Goal: Task Accomplishment & Management: Use online tool/utility

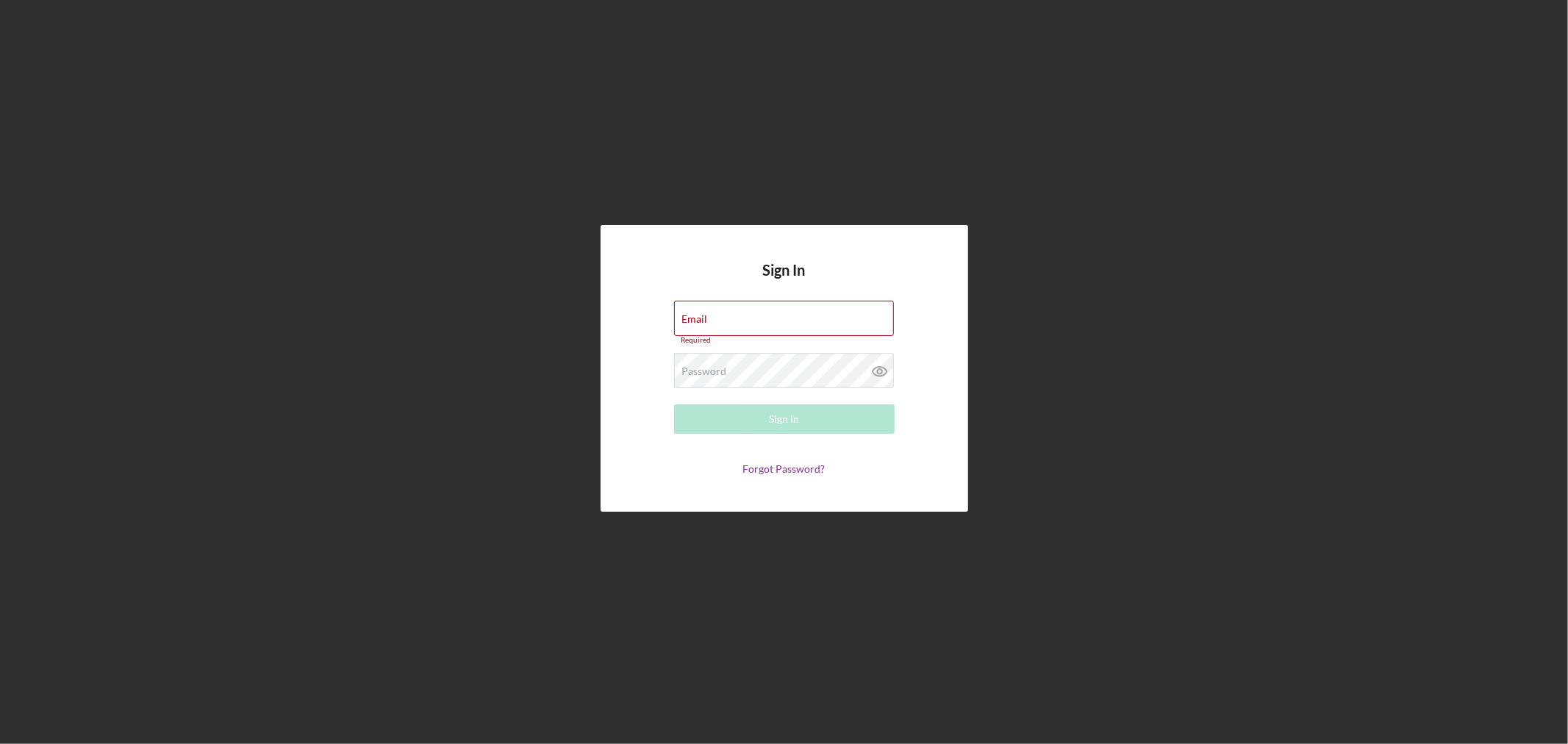
type input "[EMAIL_ADDRESS][DOMAIN_NAME]"
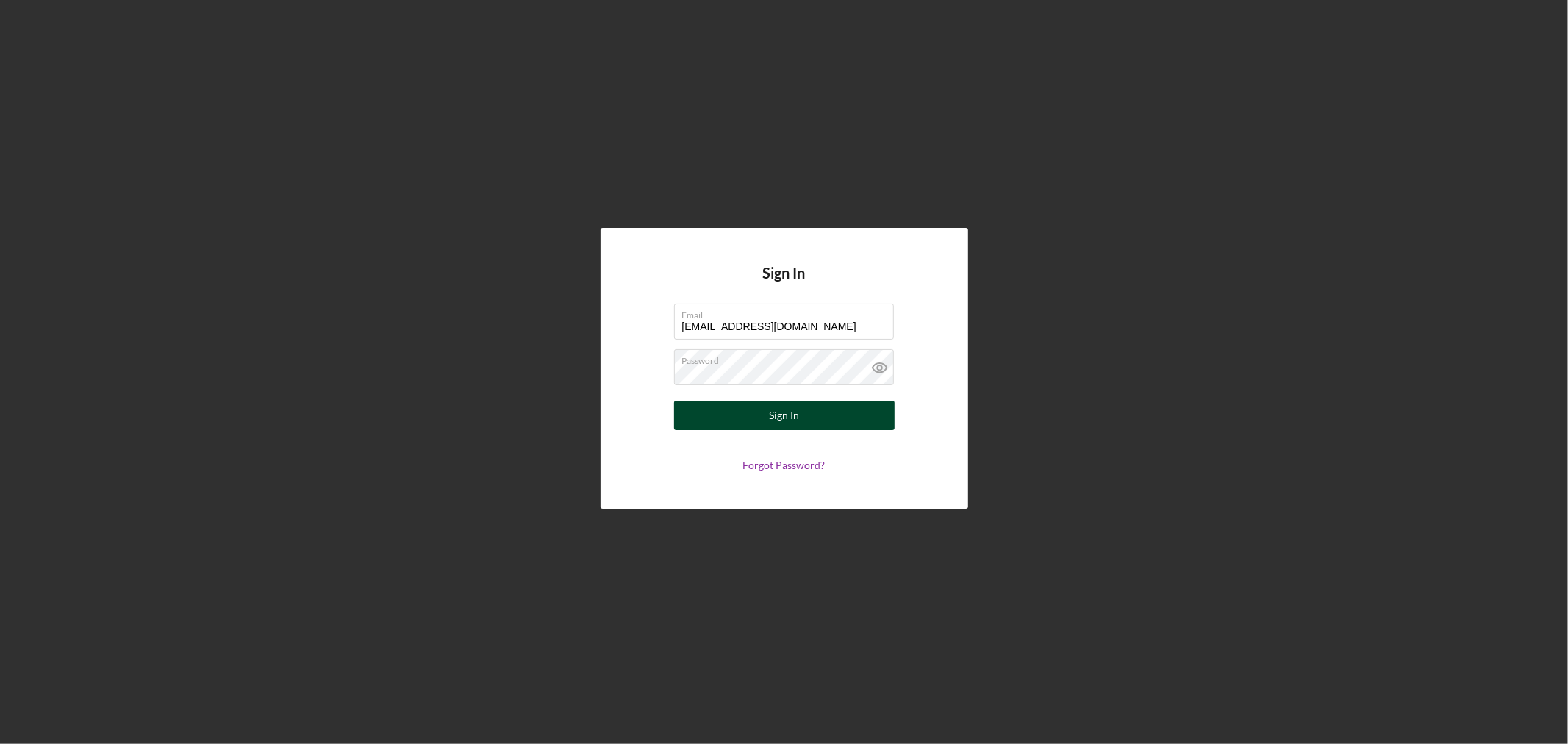
click at [791, 419] on div "Sign In" at bounding box center [784, 416] width 30 height 30
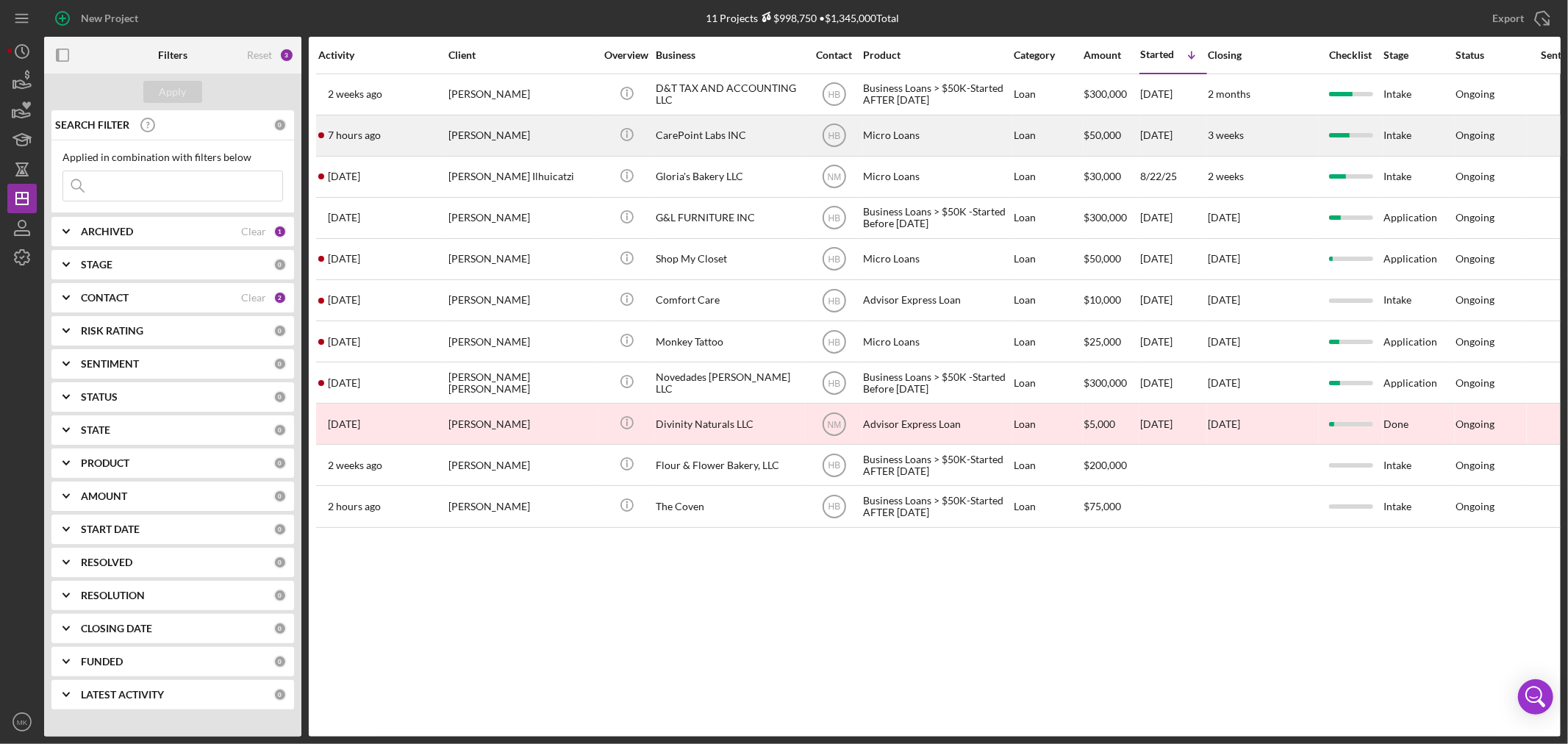
click at [725, 135] on div "CarePoint Labs INC" at bounding box center [729, 135] width 147 height 39
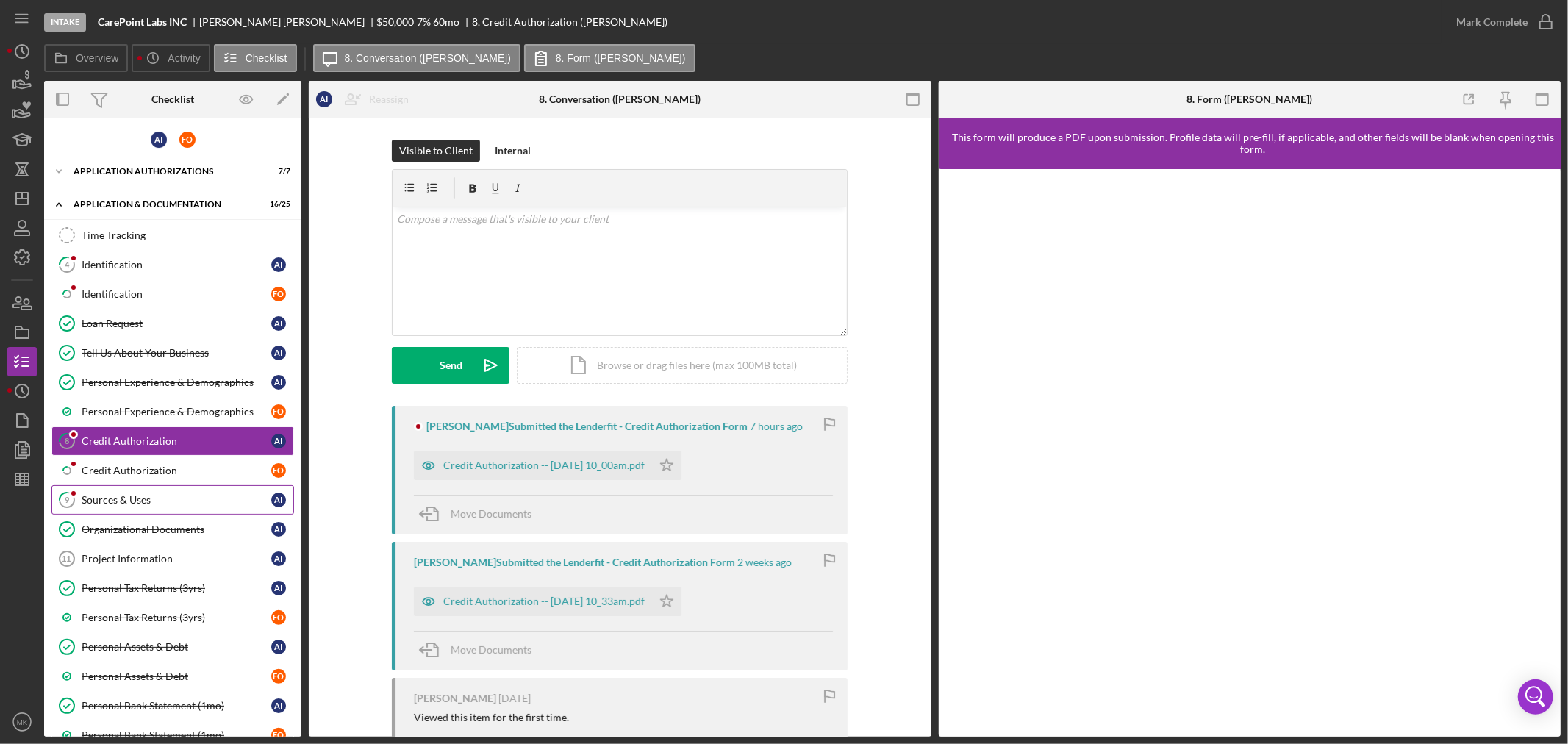
scroll to position [13, 0]
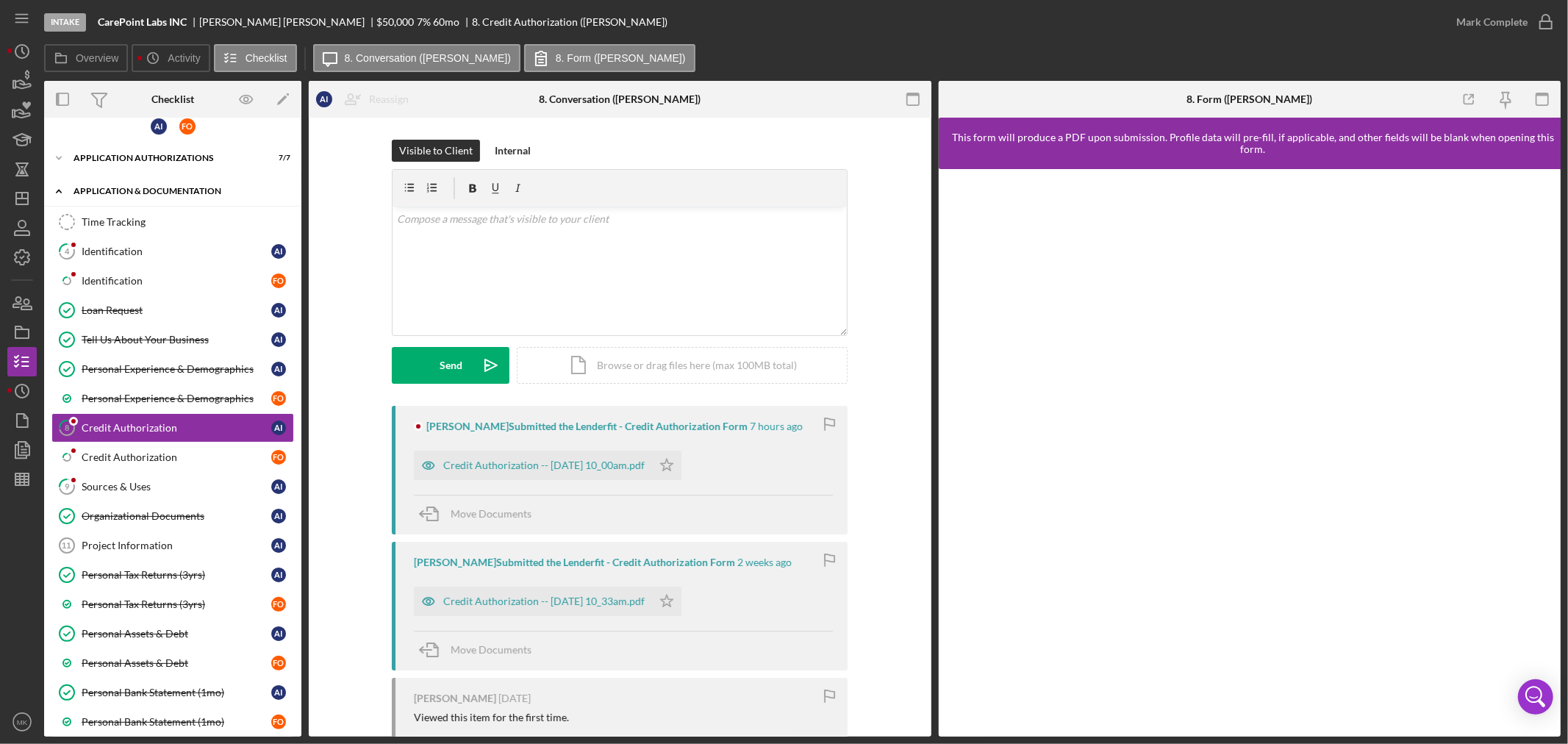
click at [61, 187] on icon "Icon/Expander" at bounding box center [59, 191] width 30 height 30
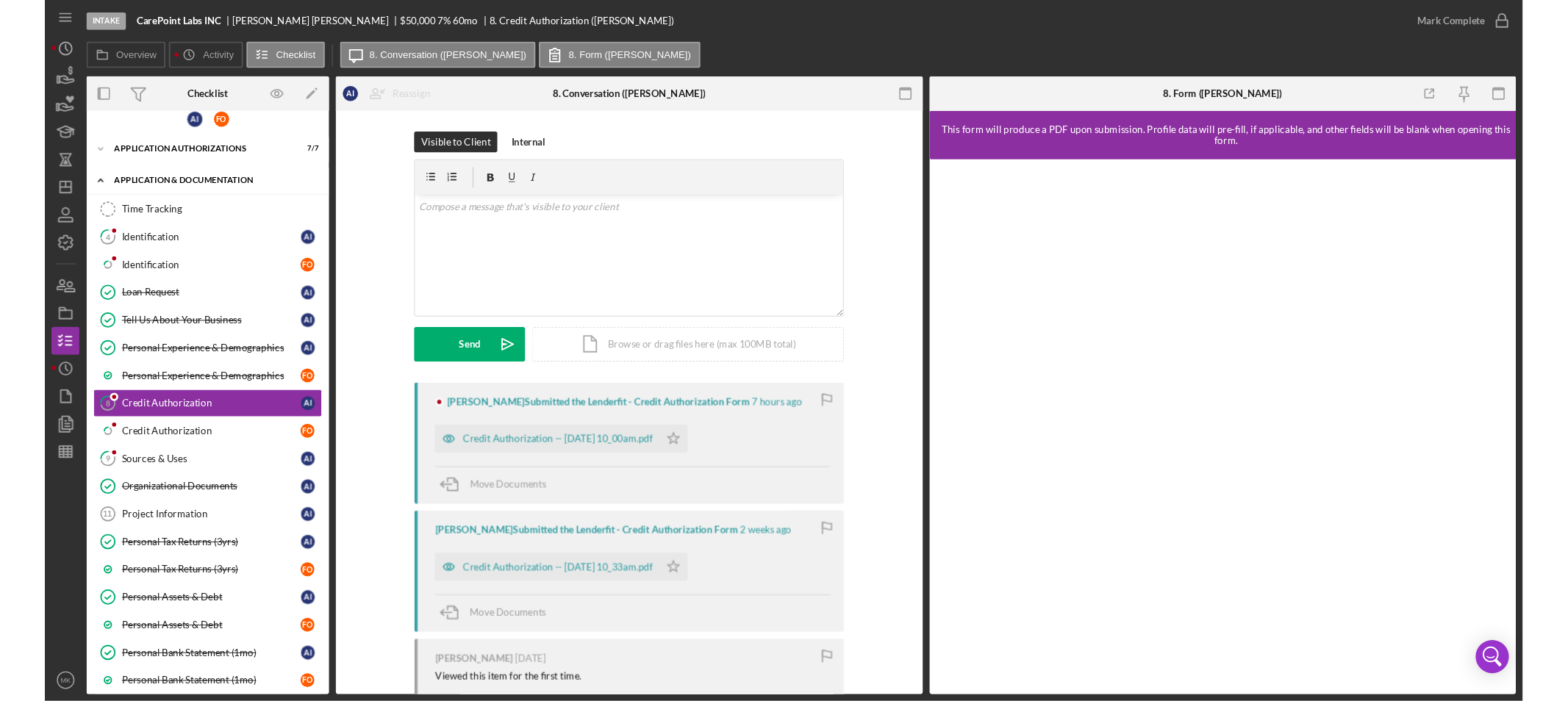
scroll to position [0, 0]
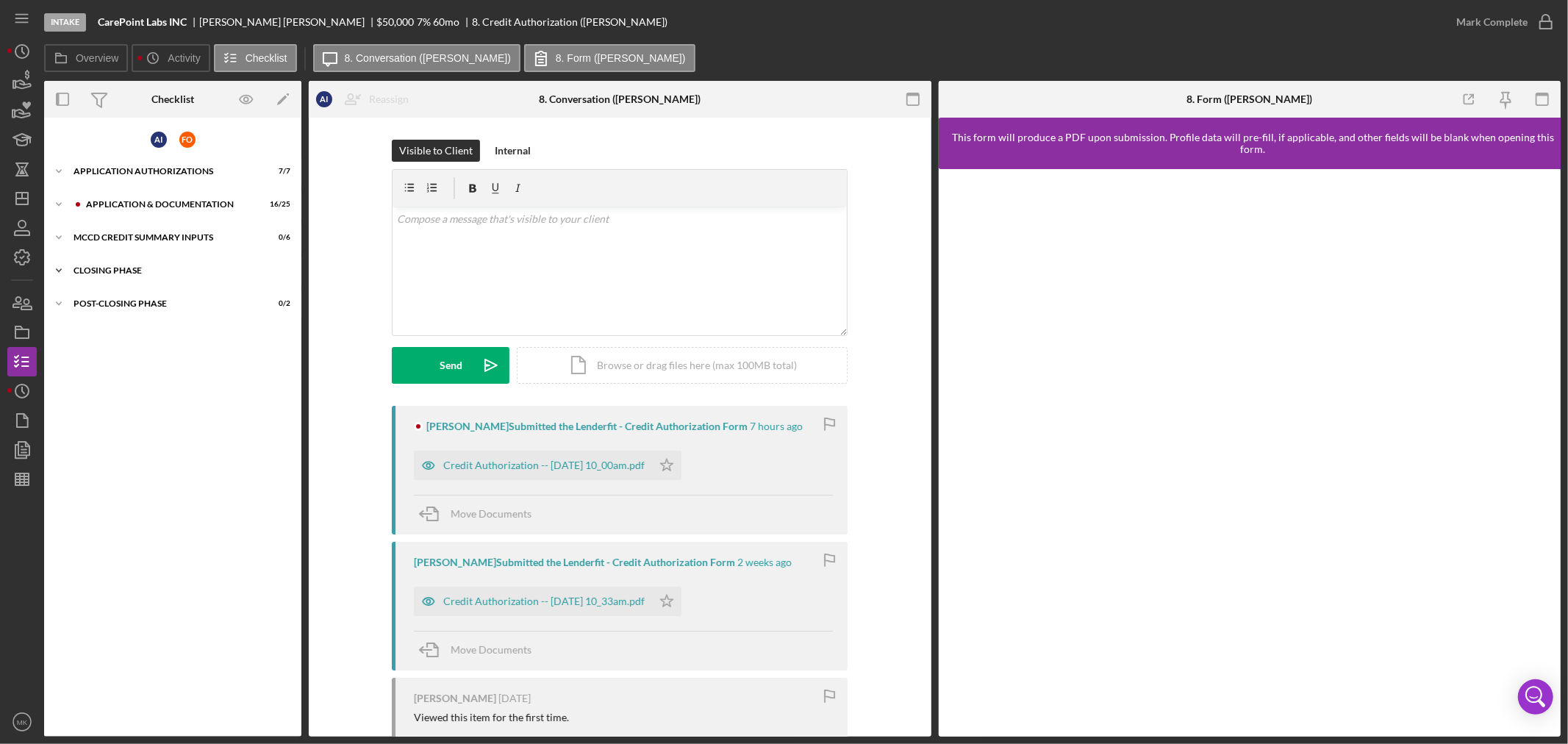
click at [61, 265] on icon "Icon/Expander" at bounding box center [59, 270] width 30 height 30
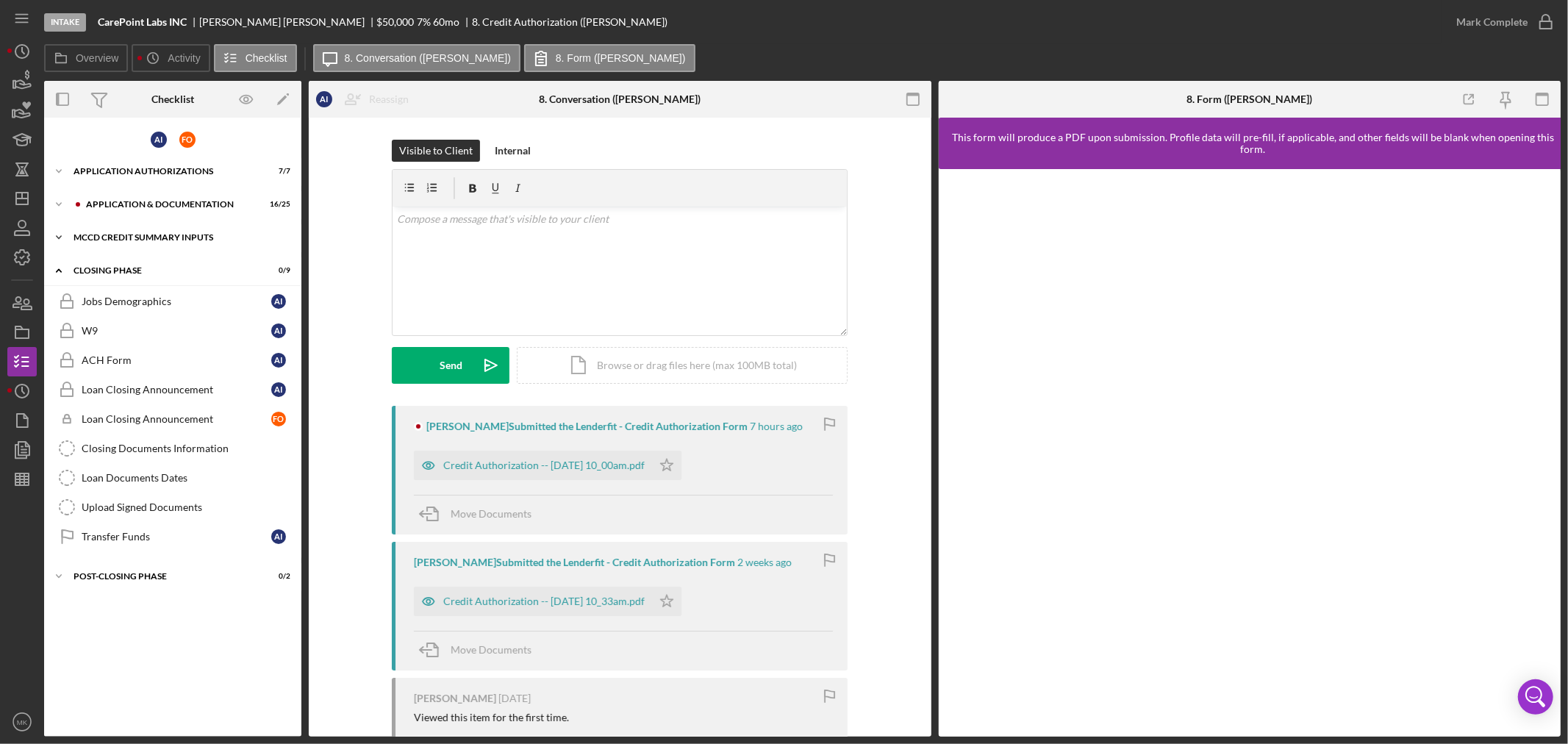
click at [61, 230] on icon "Icon/Expander" at bounding box center [59, 237] width 30 height 30
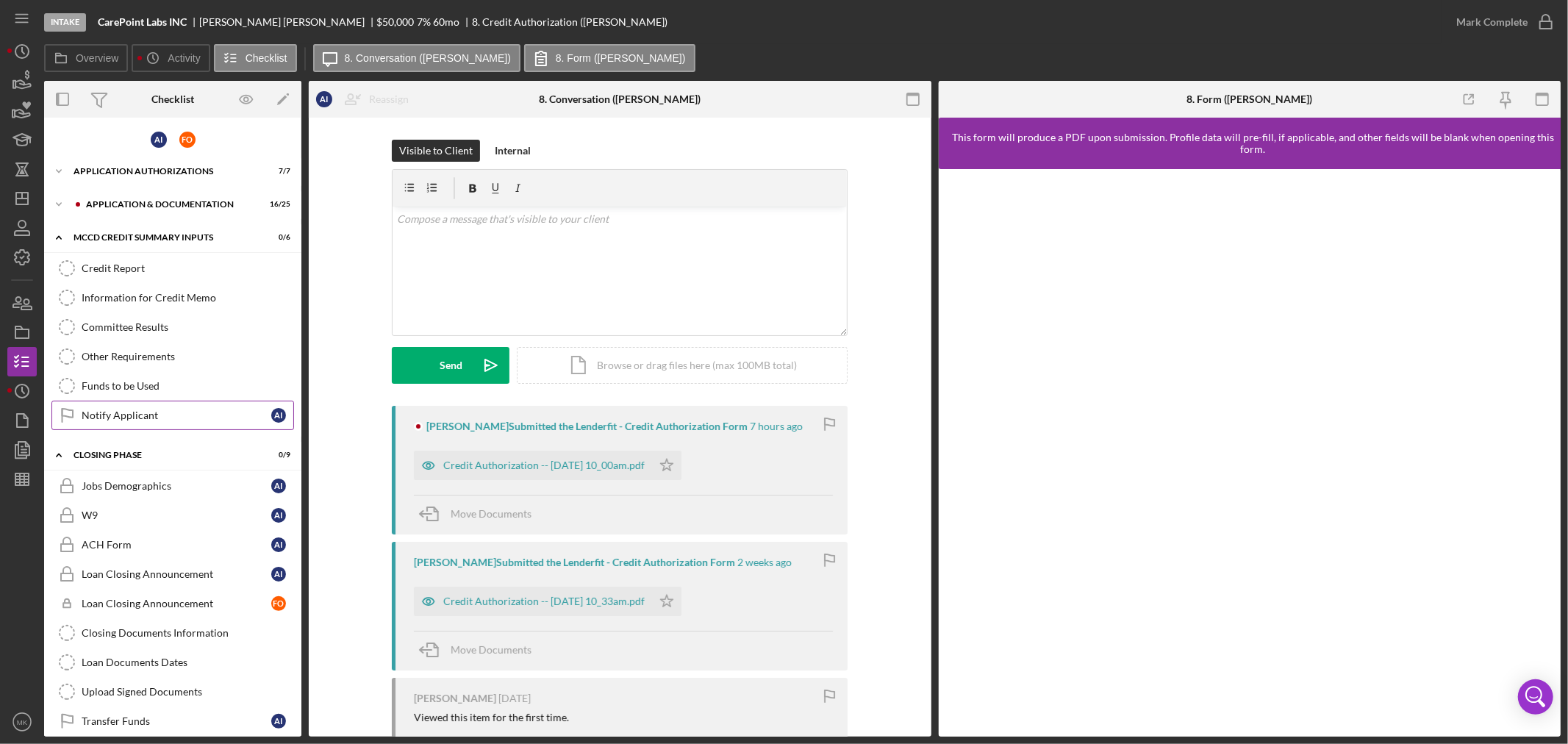
click at [213, 413] on div "Notify Applicant" at bounding box center [176, 415] width 189 height 12
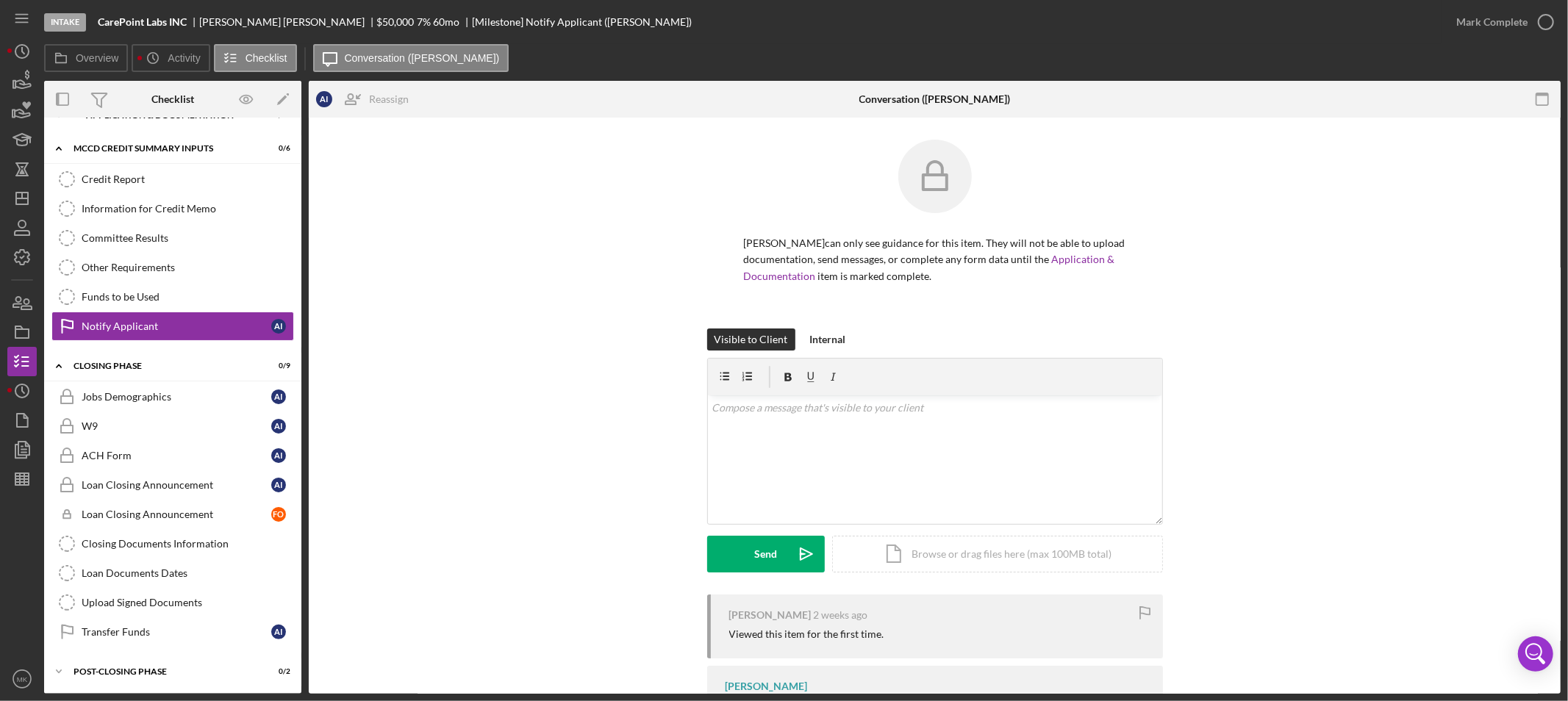
scroll to position [90, 0]
